Goal: Find specific page/section: Find specific page/section

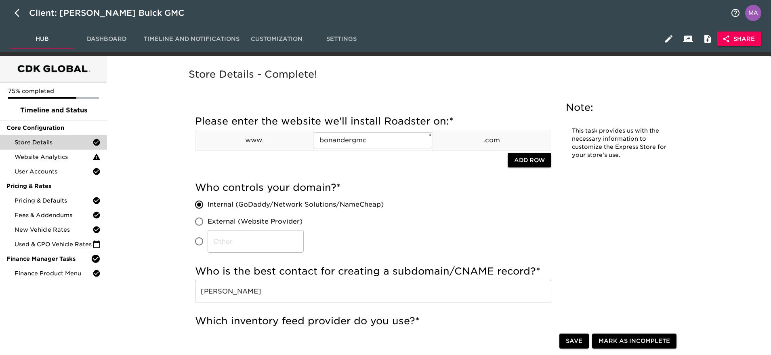
scroll to position [1333, 0]
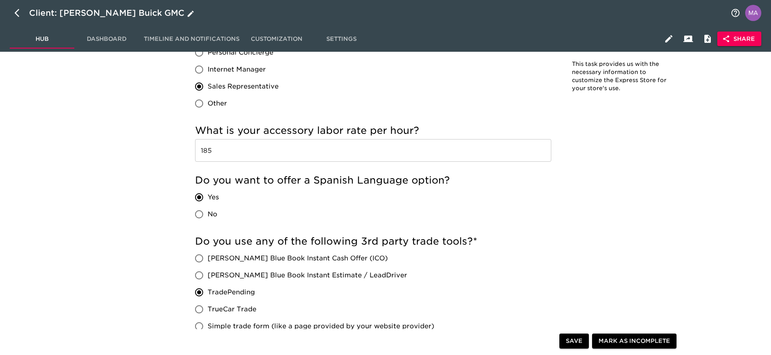
click at [17, 15] on icon "button" at bounding box center [20, 13] width 10 height 10
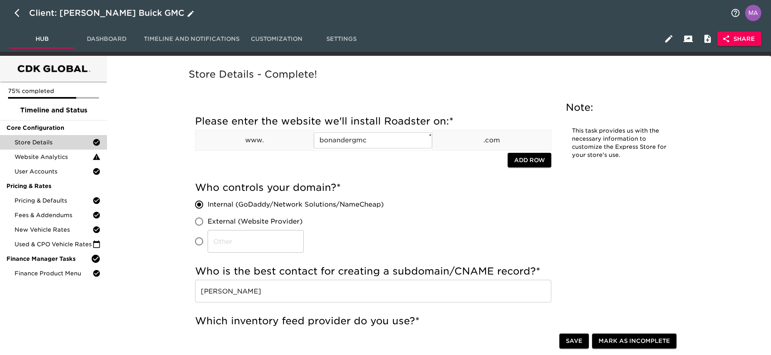
select select "10"
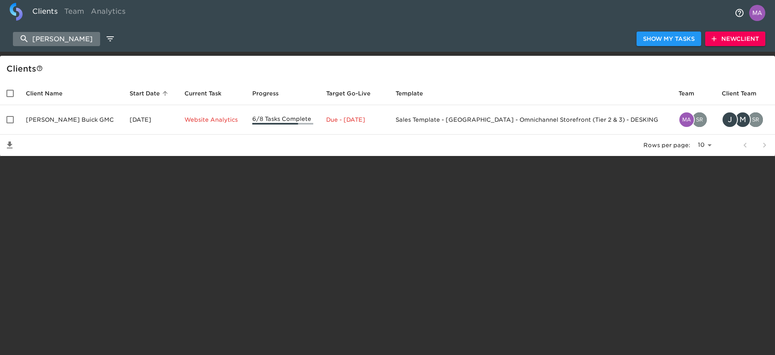
click at [76, 36] on input "[PERSON_NAME]" at bounding box center [56, 39] width 87 height 14
click at [76, 34] on input "[PERSON_NAME]" at bounding box center [56, 39] width 87 height 14
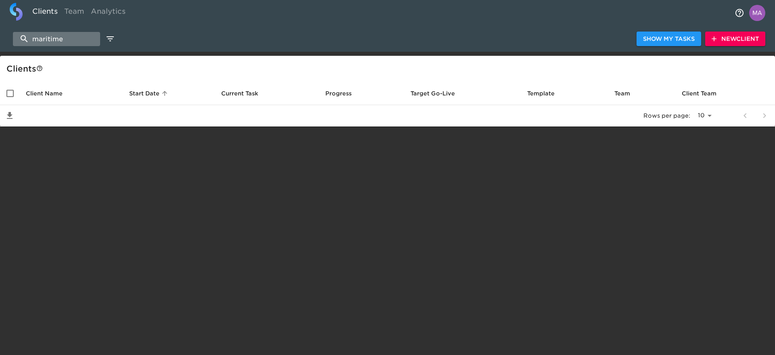
type input "maritime"
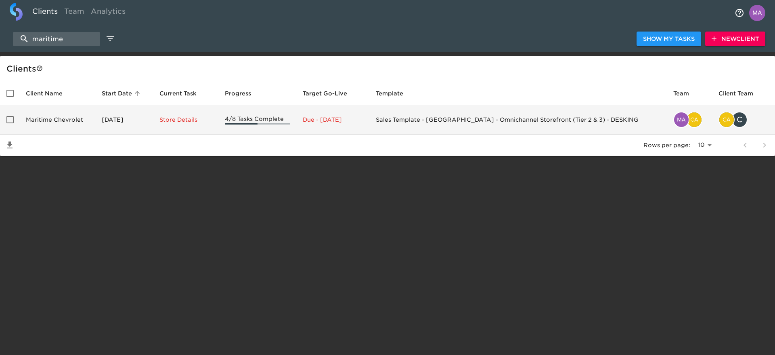
click at [56, 127] on td "Maritime Chevrolet" at bounding box center [57, 119] width 76 height 29
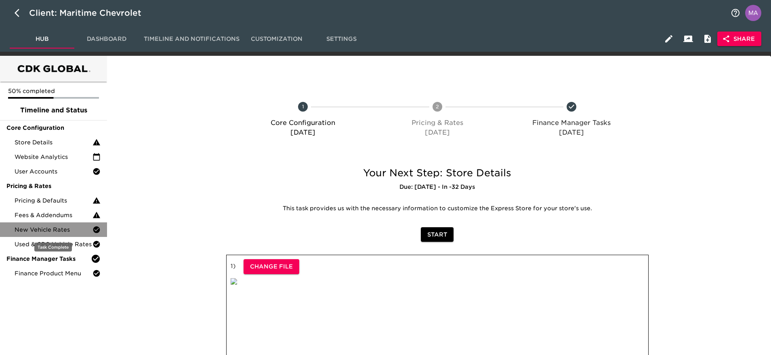
click at [40, 222] on div "New Vehicle Rates" at bounding box center [53, 229] width 107 height 15
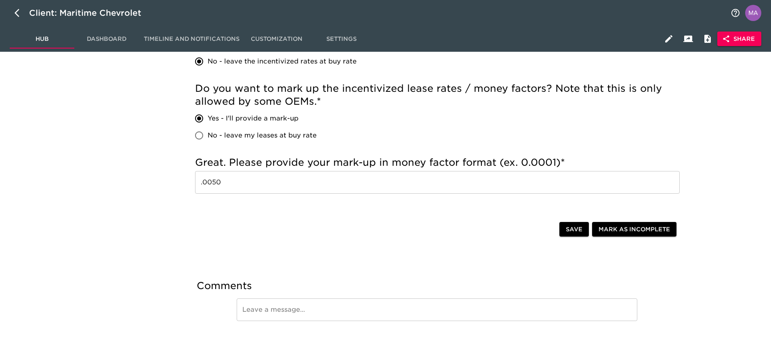
scroll to position [674, 0]
